Goal: Register for event/course

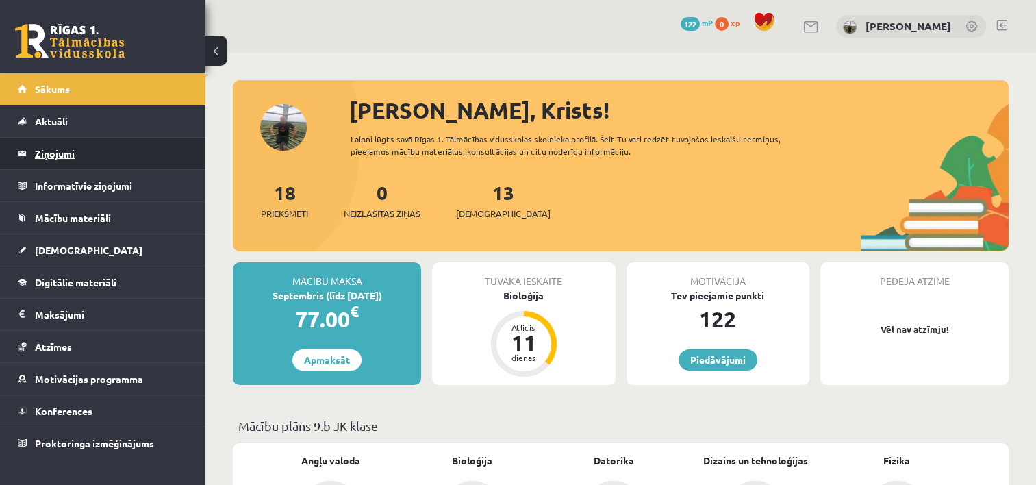
click at [51, 156] on legend "Ziņojumi 0" at bounding box center [111, 153] width 153 height 31
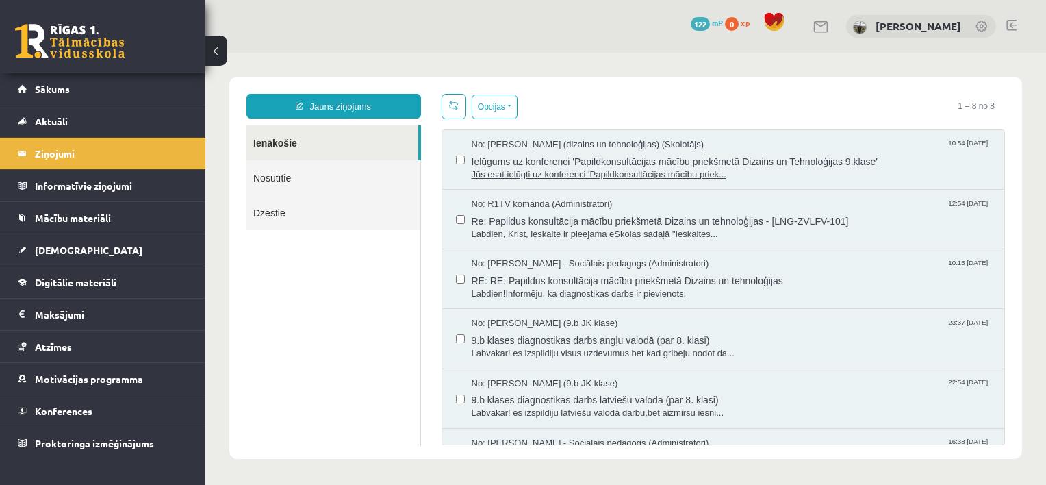
click at [597, 172] on span "Jūs esat ielūgti uz konferenci 'Papildkonsultācijas mācību priek..." at bounding box center [731, 174] width 519 height 13
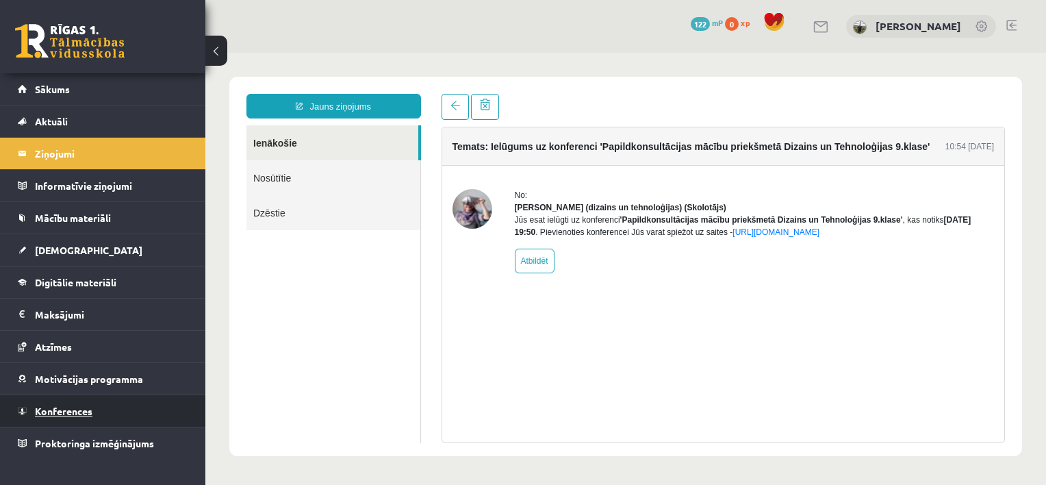
click at [73, 409] on span "Konferences" at bounding box center [63, 410] width 57 height 12
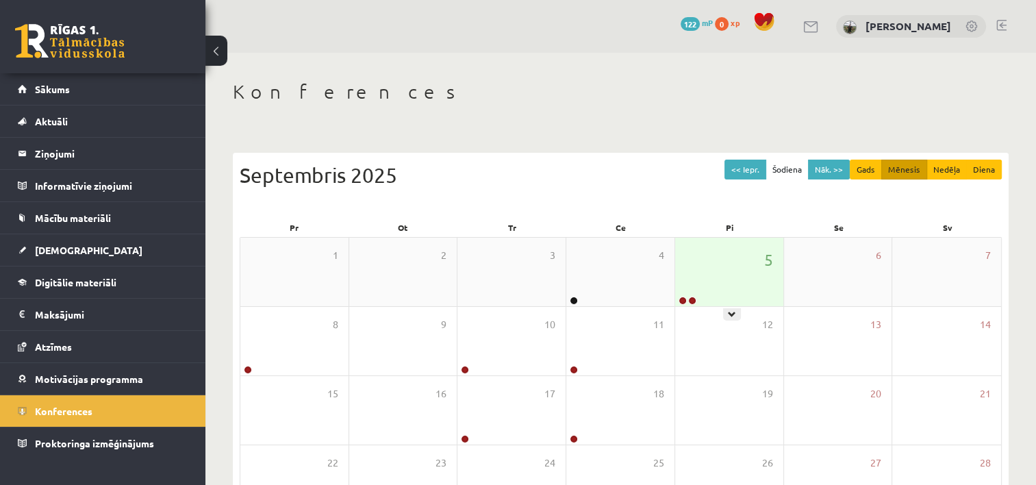
click at [728, 292] on div "5" at bounding box center [729, 271] width 108 height 68
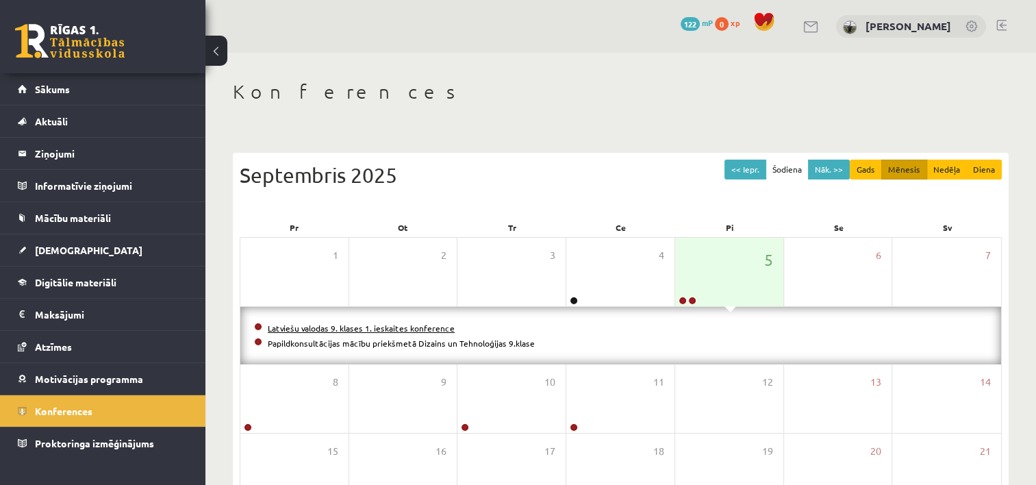
click at [402, 327] on link "Latviešu valodas 9. klases 1. ieskaites konference" at bounding box center [361, 327] width 187 height 11
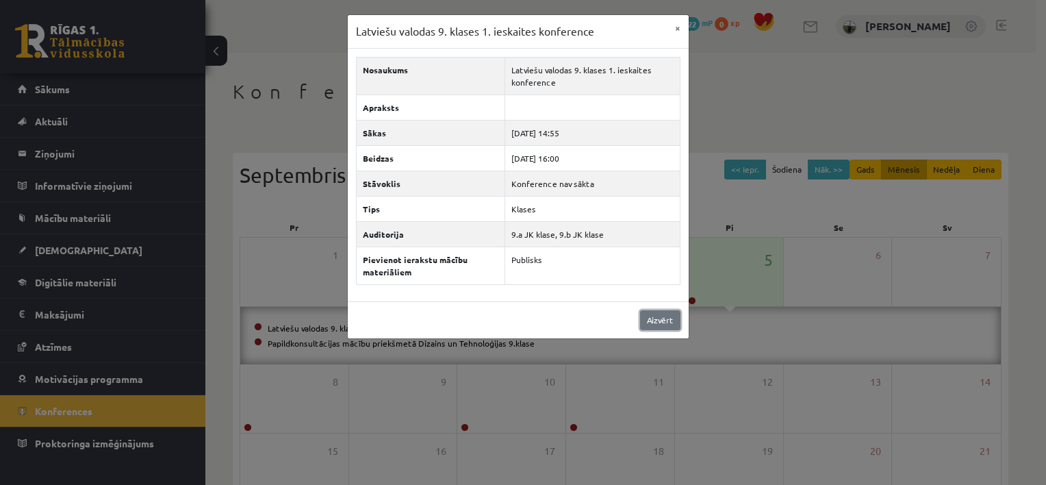
click at [654, 323] on link "Aizvērt" at bounding box center [660, 320] width 40 height 20
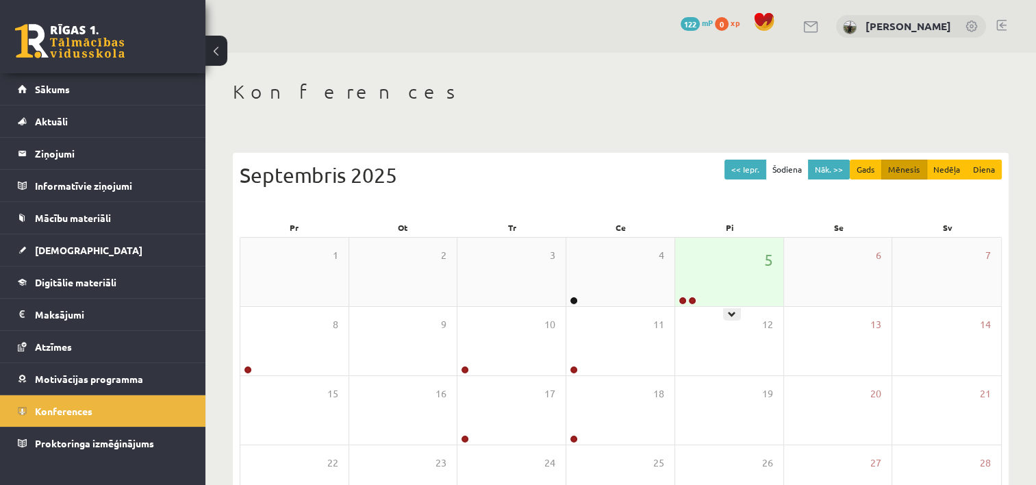
click at [702, 279] on div "5" at bounding box center [729, 271] width 108 height 68
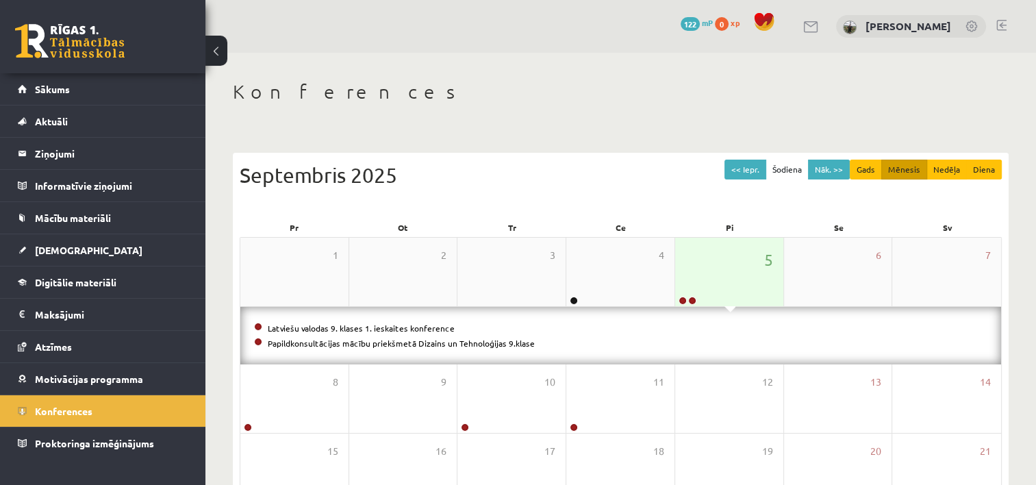
click at [702, 279] on div "5" at bounding box center [729, 271] width 108 height 68
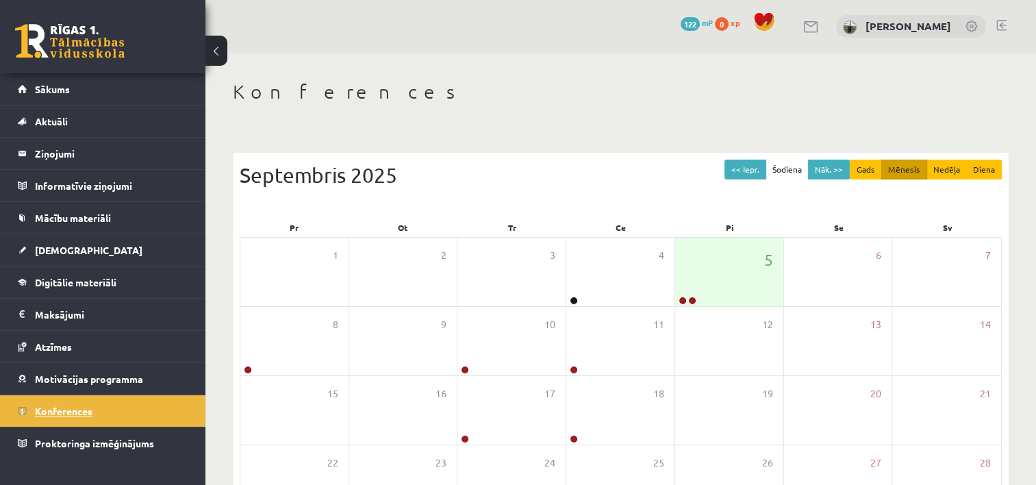
click at [69, 411] on span "Konferences" at bounding box center [63, 410] width 57 height 12
click at [723, 285] on div "5" at bounding box center [729, 271] width 108 height 68
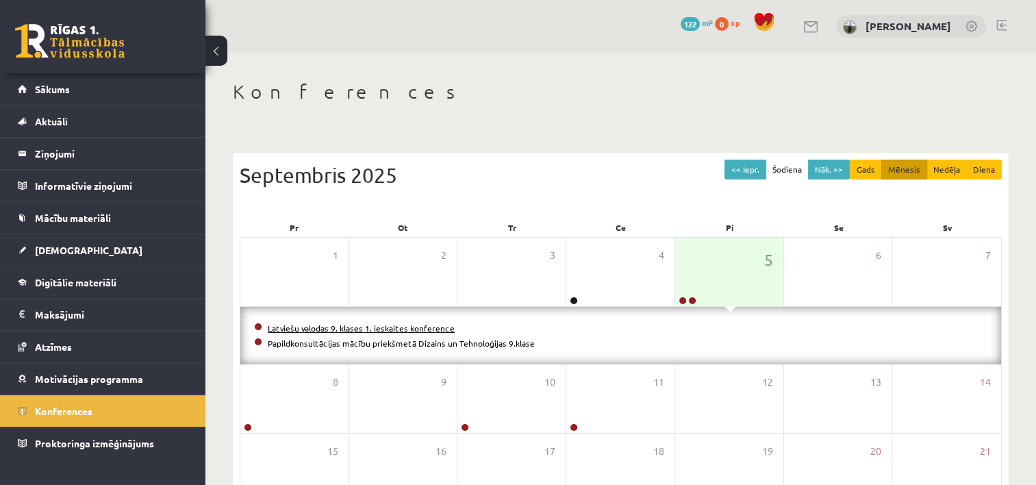
click at [395, 328] on link "Latviešu valodas 9. klases 1. ieskaites konference" at bounding box center [361, 327] width 187 height 11
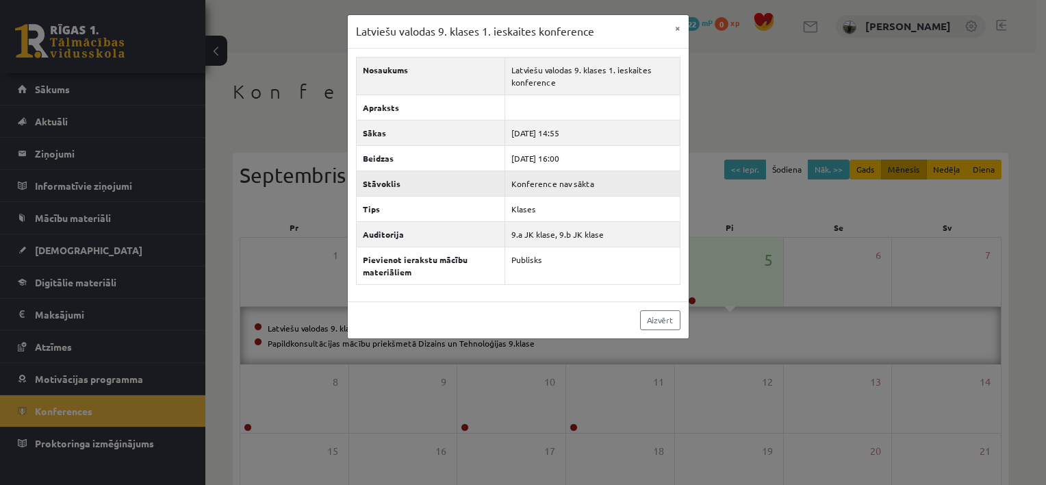
click at [530, 188] on td "Konference nav sākta" at bounding box center [592, 182] width 175 height 25
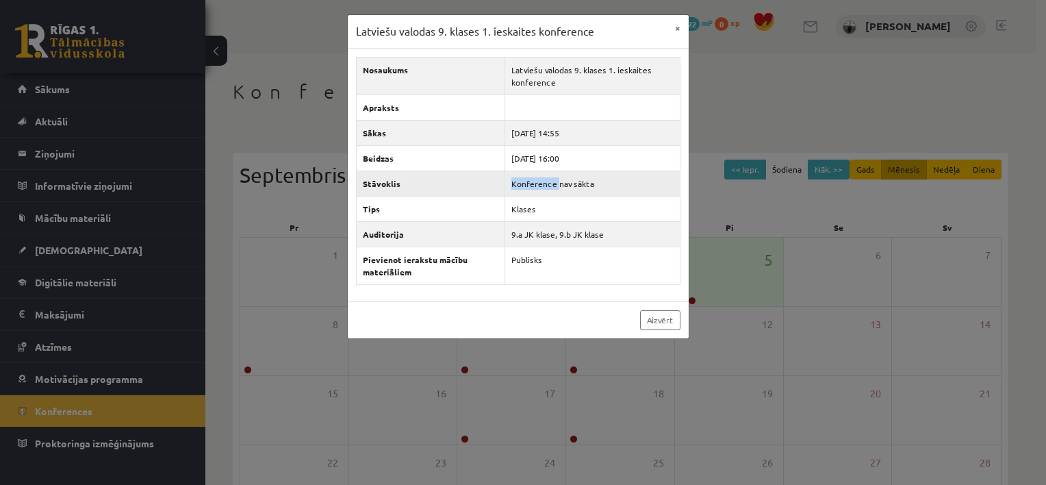
click at [530, 188] on td "Konference nav sākta" at bounding box center [592, 182] width 175 height 25
drag, startPoint x: 530, startPoint y: 188, endPoint x: 619, endPoint y: 30, distance: 180.8
click at [619, 30] on div "Latviešu valodas 9. klases 1. ieskaites konference ×" at bounding box center [518, 32] width 341 height 34
click at [678, 25] on button "×" at bounding box center [678, 28] width 22 height 26
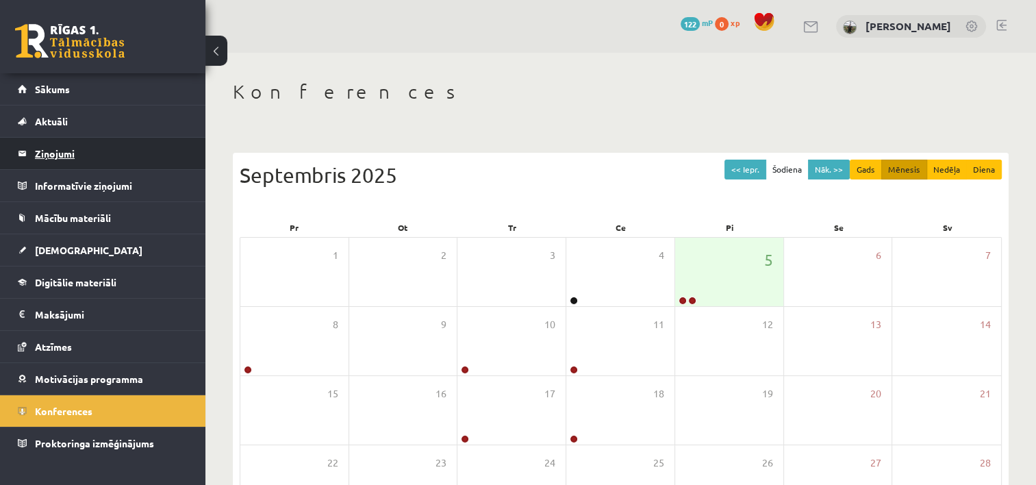
click at [55, 158] on legend "Ziņojumi 0" at bounding box center [111, 153] width 153 height 31
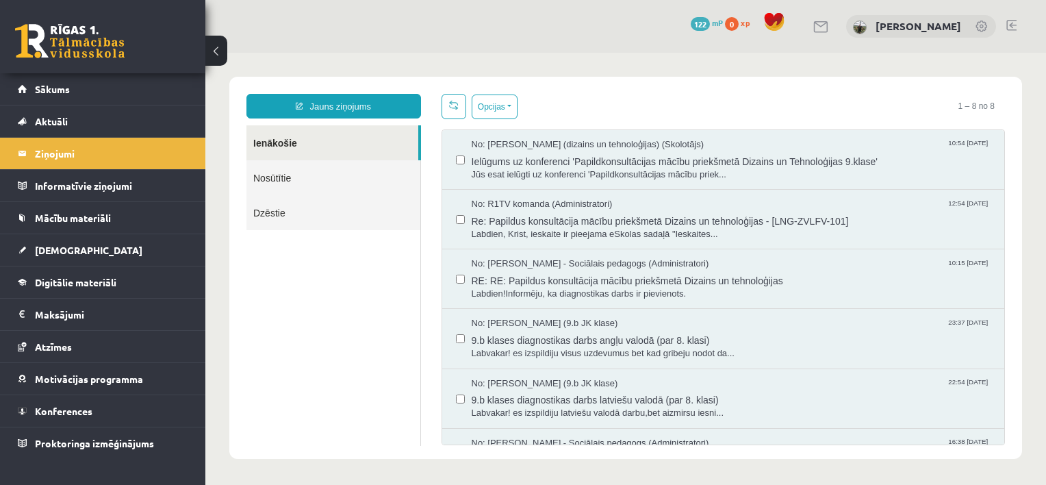
click at [287, 147] on link "Ienākošie" at bounding box center [332, 142] width 172 height 35
click at [313, 181] on link "Nosūtītie" at bounding box center [333, 177] width 174 height 35
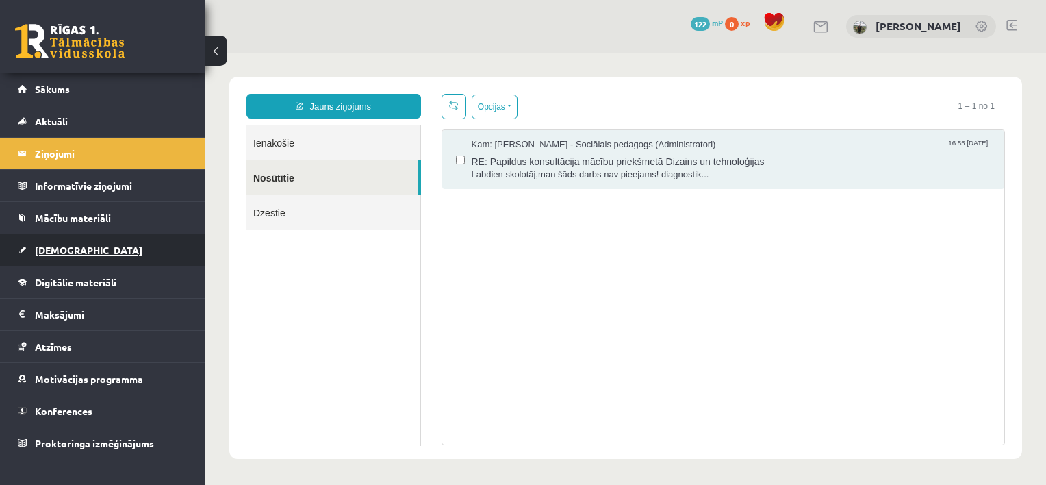
click at [84, 254] on link "[DEMOGRAPHIC_DATA]" at bounding box center [103, 249] width 170 height 31
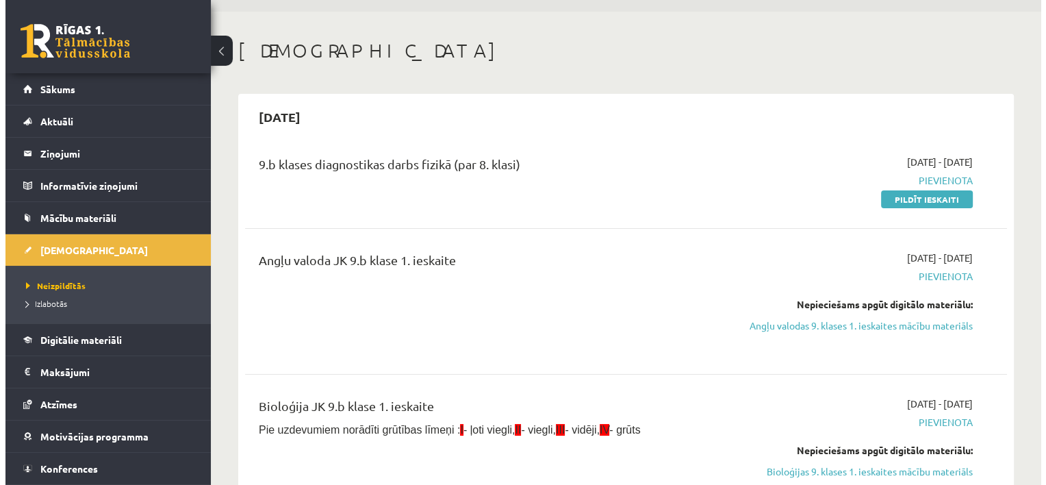
scroll to position [36, 0]
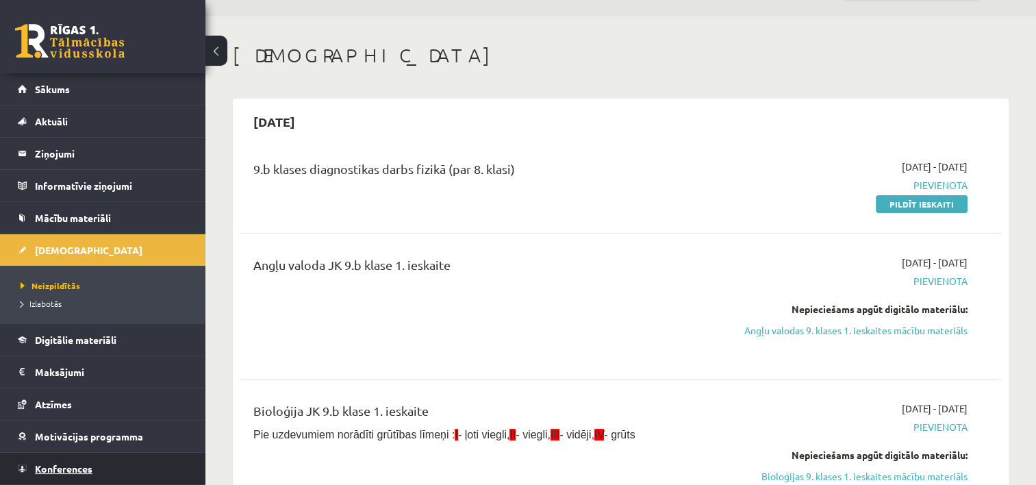
click at [73, 470] on span "Konferences" at bounding box center [63, 468] width 57 height 12
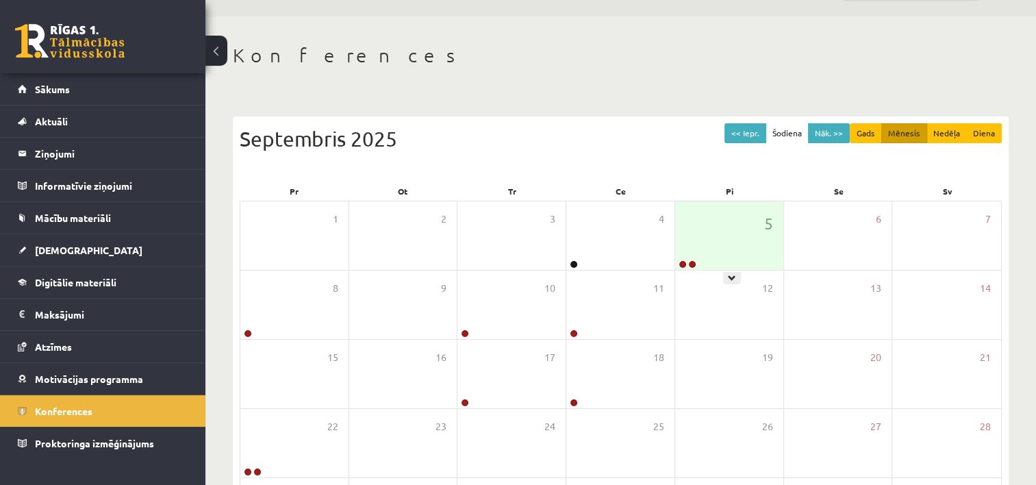
click at [702, 253] on div "5" at bounding box center [729, 235] width 108 height 68
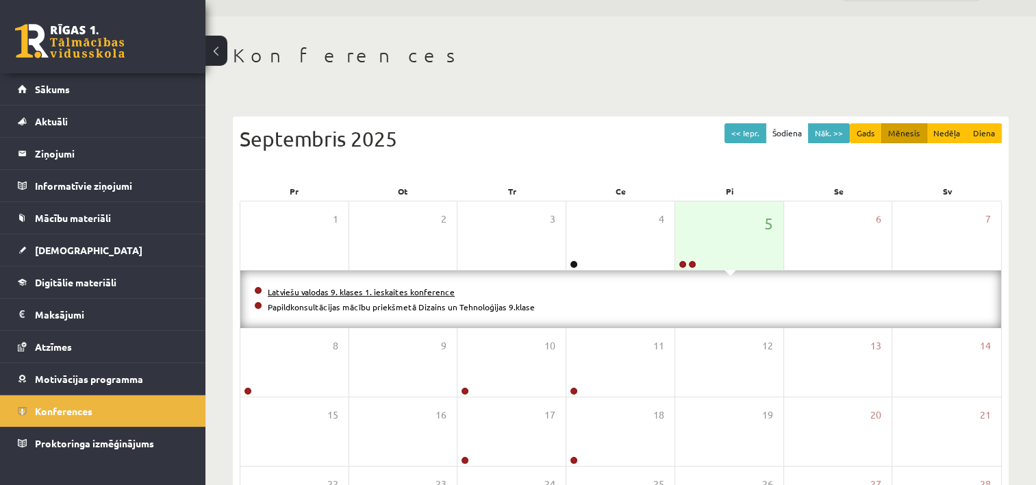
click at [384, 294] on link "Latviešu valodas 9. klases 1. ieskaites konference" at bounding box center [361, 291] width 187 height 11
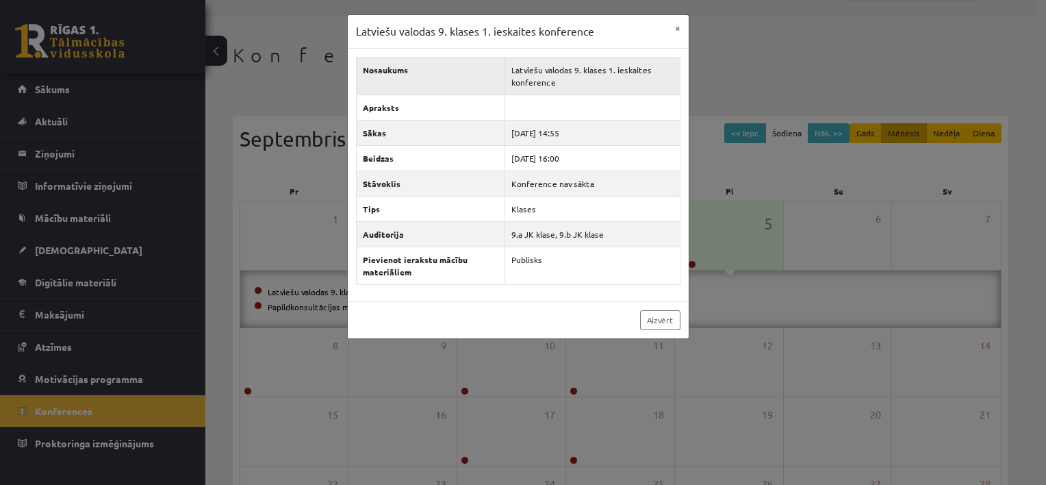
click at [576, 74] on td "Latviešu valodas 9. klases 1. ieskaites konference" at bounding box center [592, 76] width 175 height 38
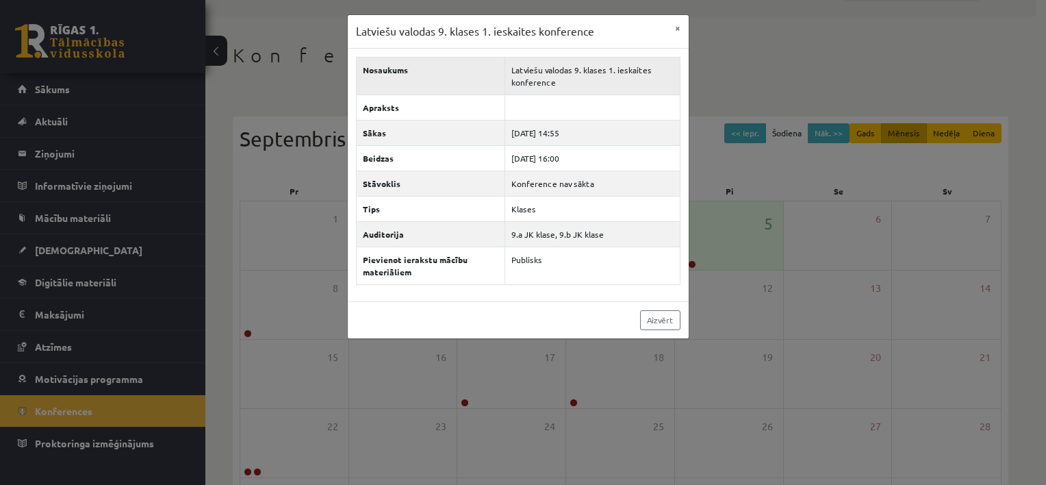
click at [576, 74] on td "Latviešu valodas 9. klases 1. ieskaites konference" at bounding box center [592, 76] width 175 height 38
click at [677, 29] on button "×" at bounding box center [678, 28] width 22 height 26
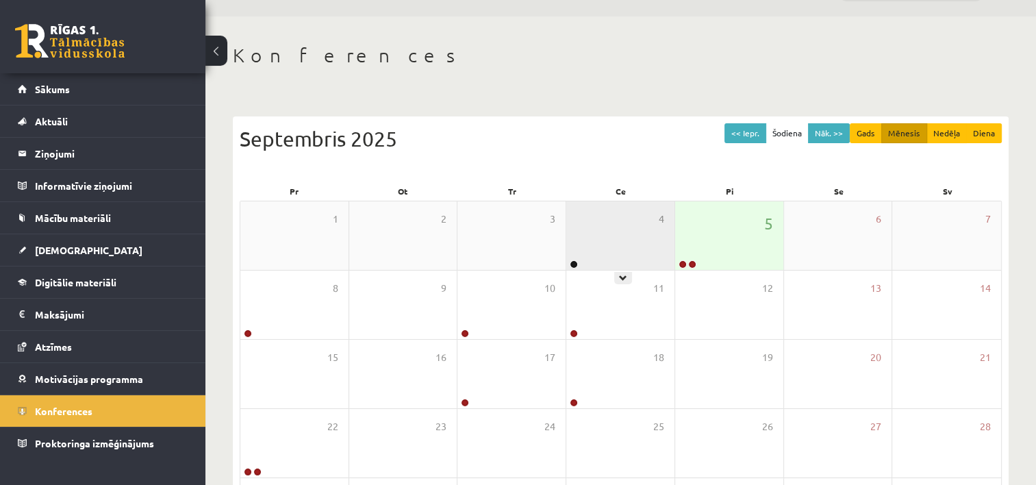
click at [619, 246] on div "4" at bounding box center [620, 235] width 108 height 68
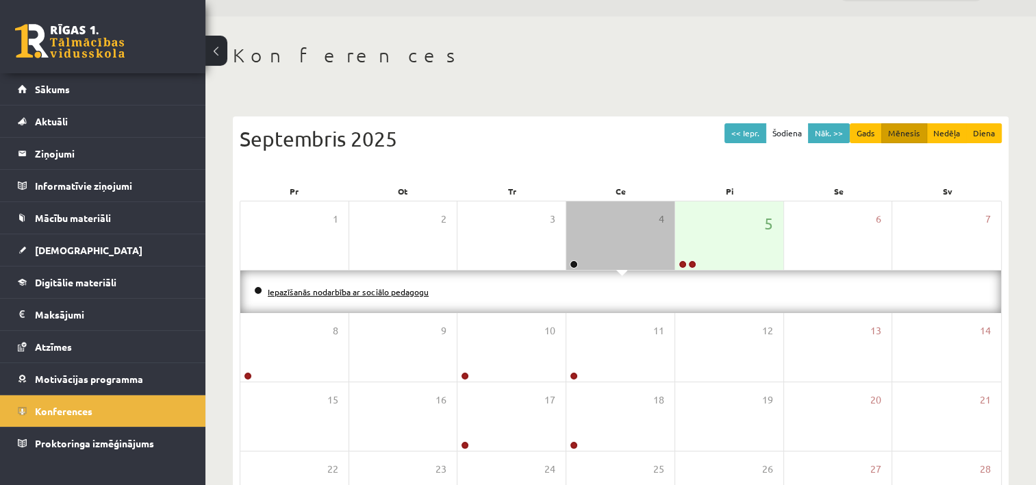
click at [417, 288] on link "Iepazīšanās nodarbība ar sociālo pedagogu" at bounding box center [348, 291] width 161 height 11
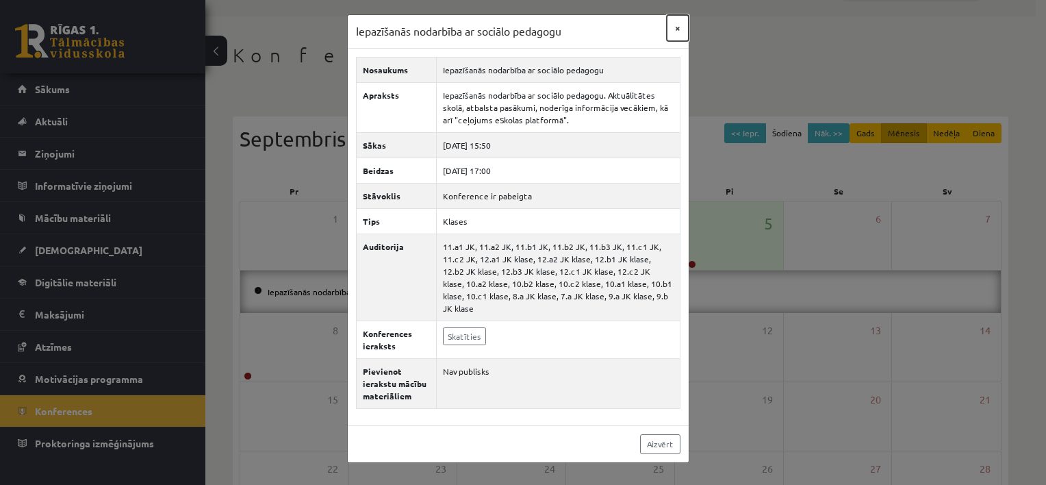
click at [675, 25] on button "×" at bounding box center [678, 28] width 22 height 26
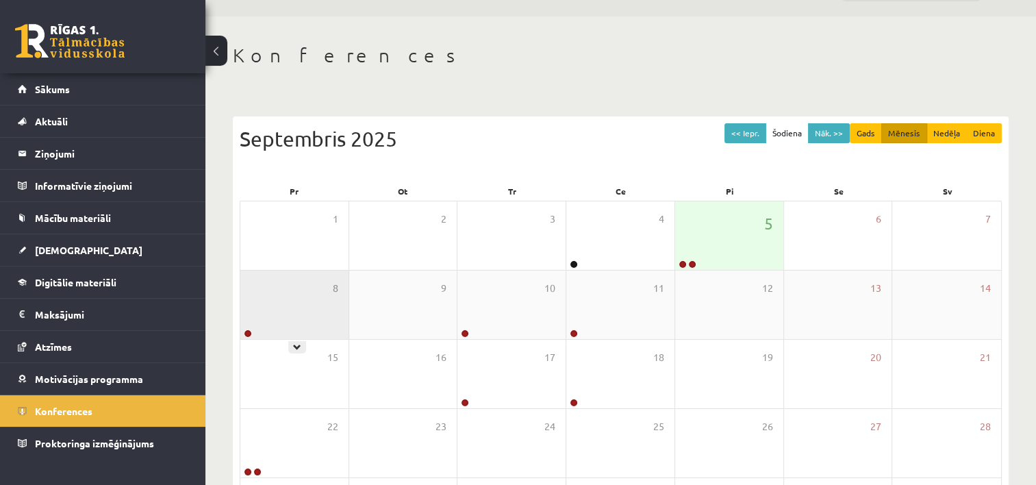
click at [334, 326] on div "8" at bounding box center [294, 304] width 108 height 68
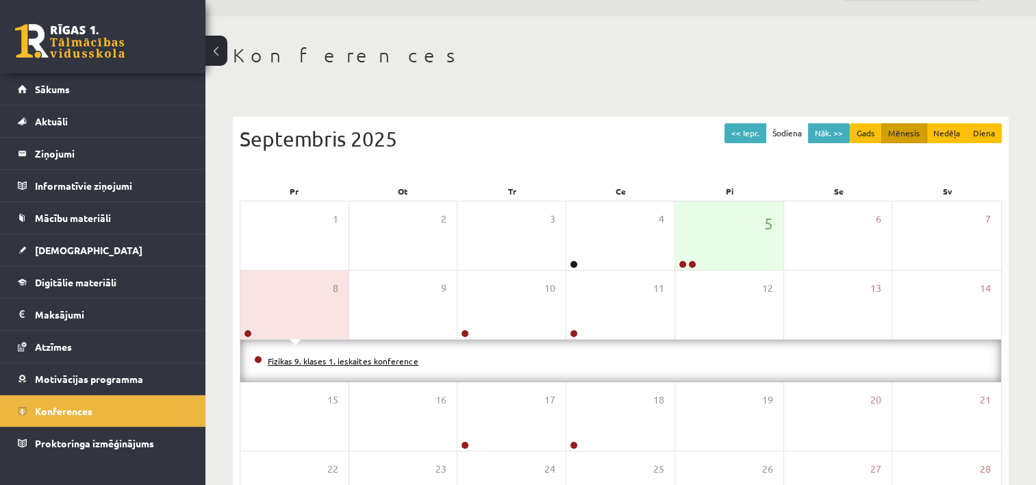
click at [334, 359] on link "Fizikas 9. klases 1. ieskaites konference" at bounding box center [343, 360] width 151 height 11
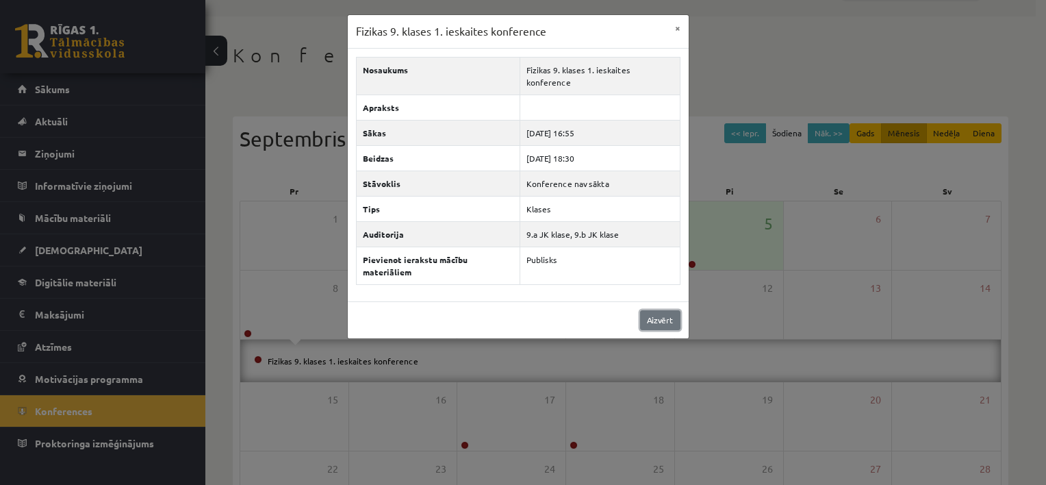
click at [665, 310] on link "Aizvērt" at bounding box center [660, 320] width 40 height 20
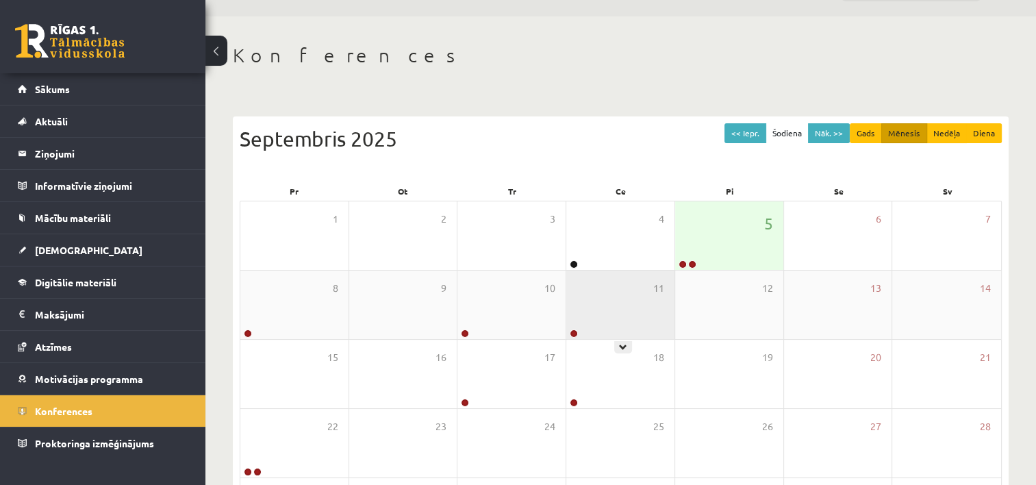
click at [628, 307] on div "11" at bounding box center [620, 304] width 108 height 68
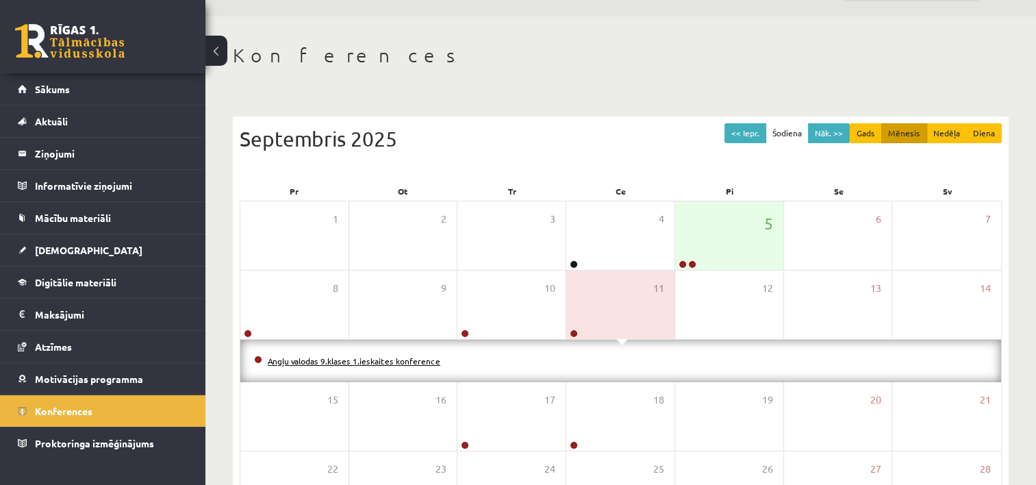
click at [424, 361] on link "Angļu valodas 9.klases 1.ieskaites konference" at bounding box center [354, 360] width 172 height 11
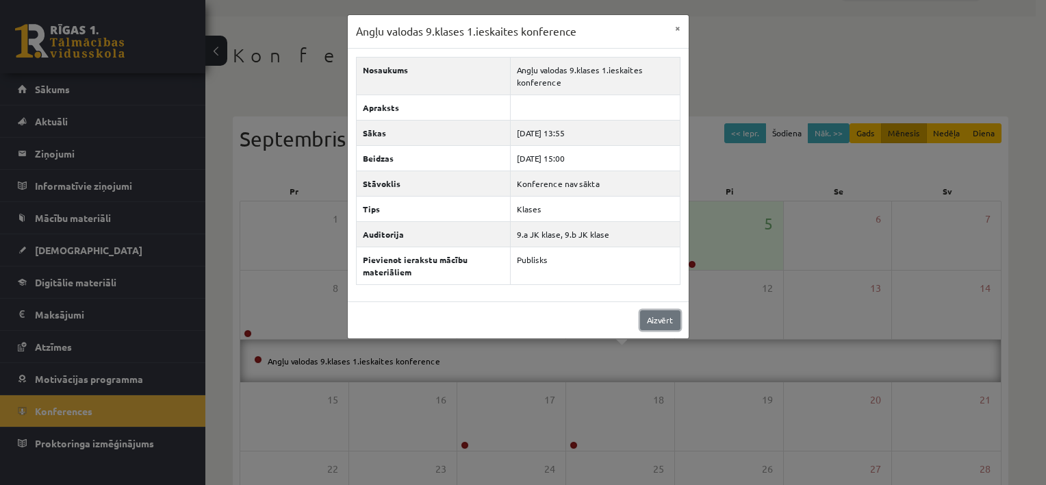
click at [654, 315] on link "Aizvērt" at bounding box center [660, 320] width 40 height 20
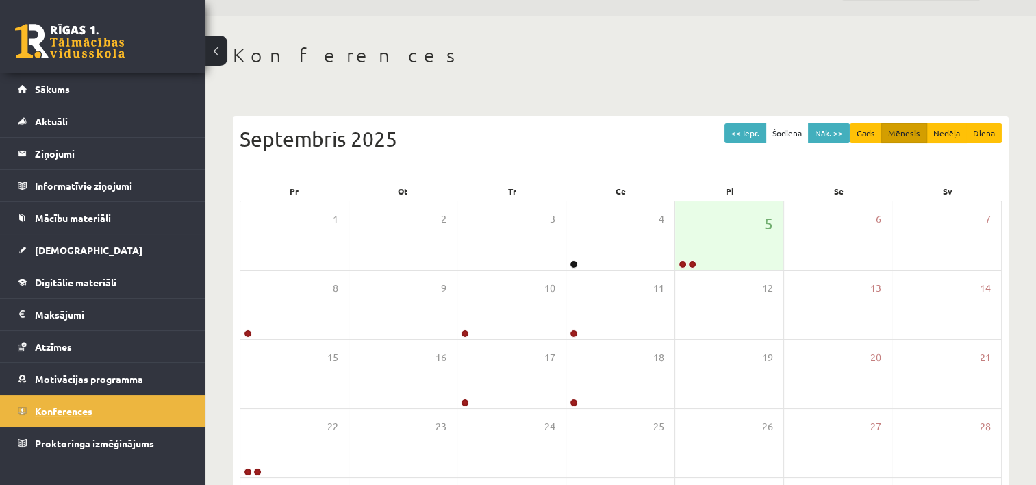
click at [52, 407] on span "Konferences" at bounding box center [63, 410] width 57 height 12
click at [710, 251] on div "5" at bounding box center [729, 235] width 108 height 68
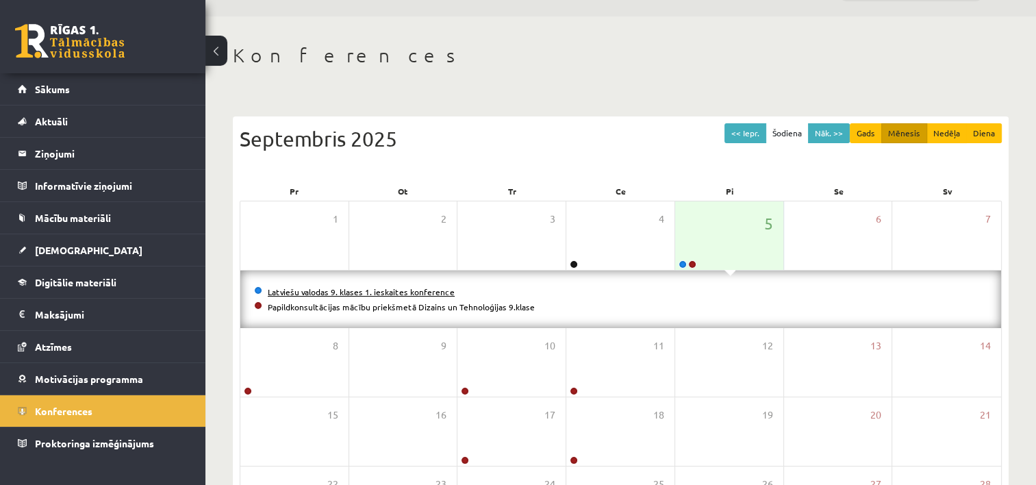
click at [337, 290] on link "Latviešu valodas 9. klases 1. ieskaites konference" at bounding box center [361, 291] width 187 height 11
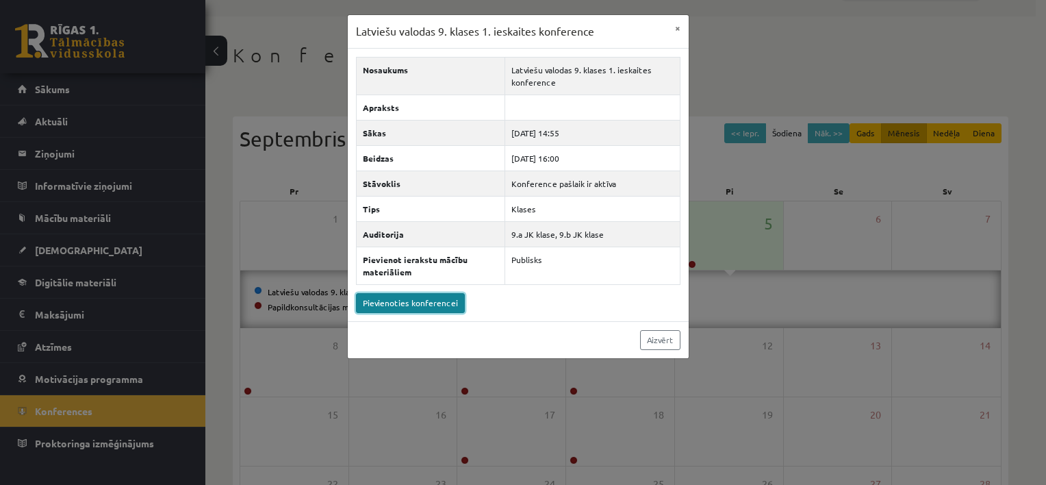
click at [389, 294] on link "Pievienoties konferencei" at bounding box center [410, 303] width 109 height 20
